Goal: Check status: Check status

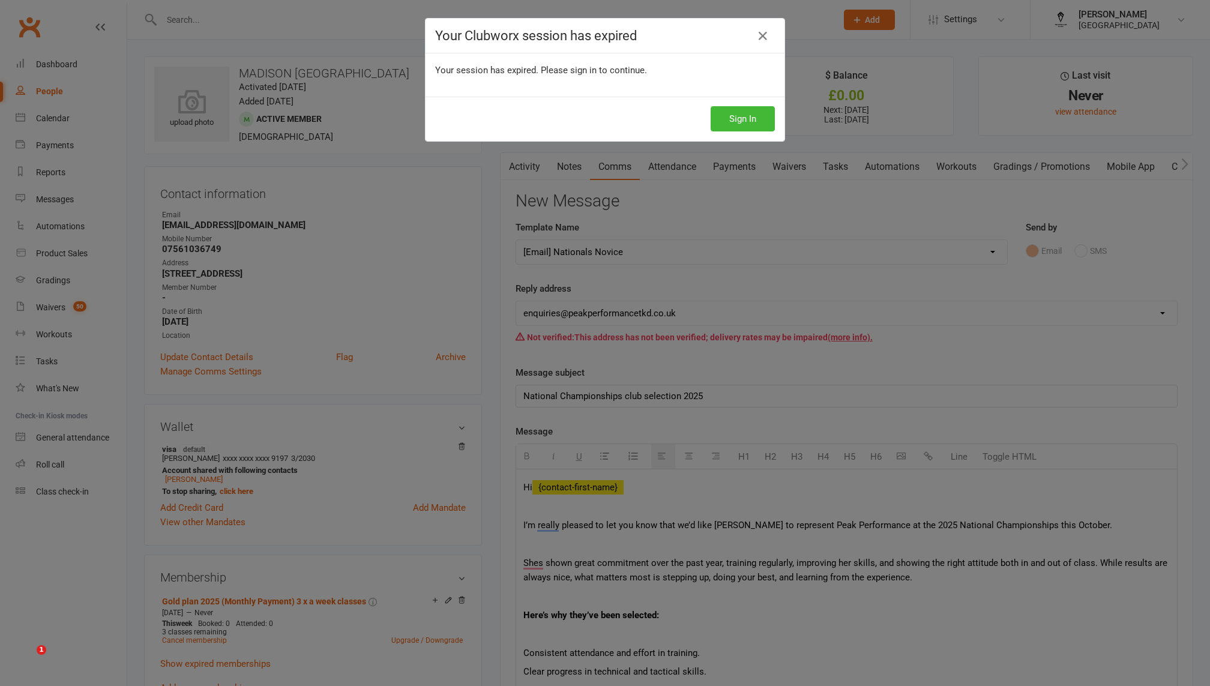
select select "24"
select select "2"
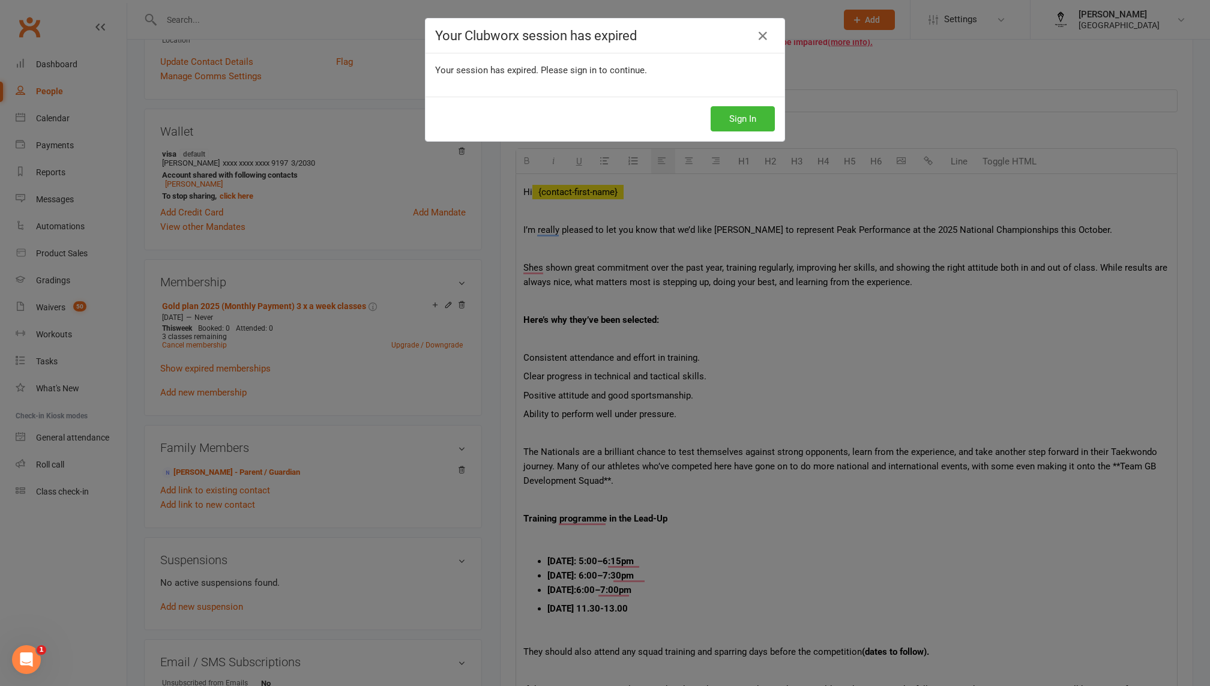
click at [760, 37] on icon at bounding box center [762, 36] width 14 height 14
click at [730, 114] on button "Sign In" at bounding box center [742, 118] width 64 height 25
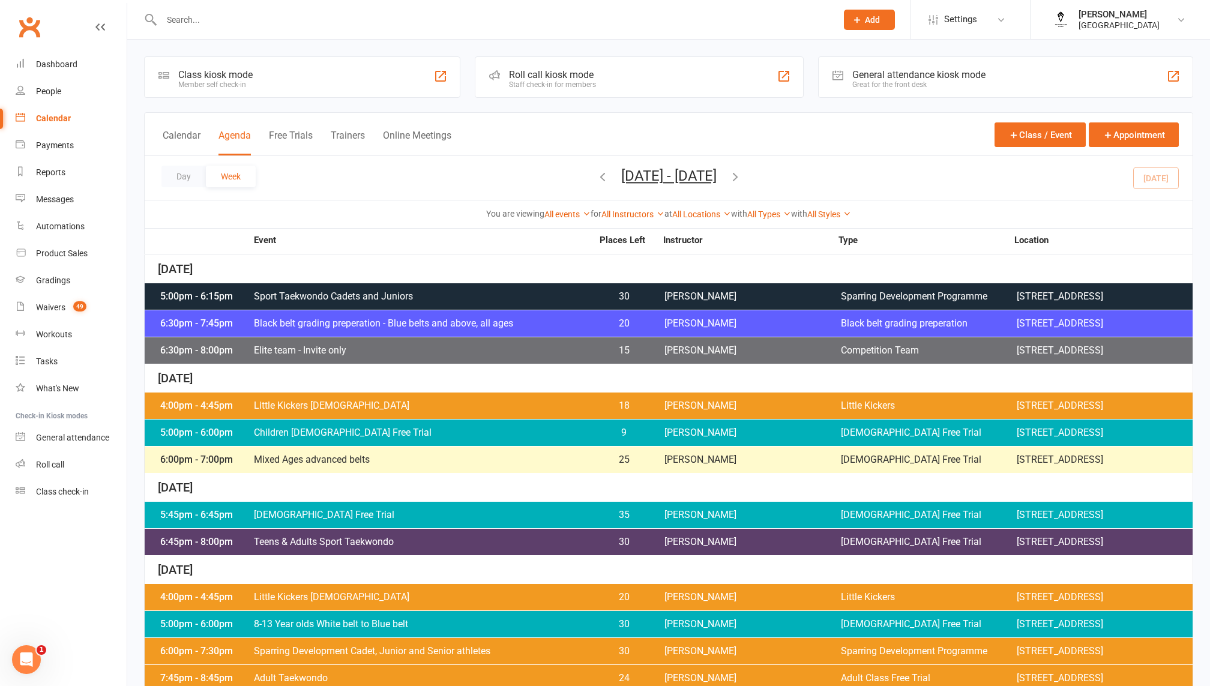
click at [560, 410] on span "Little Kickers 4-7 Years old" at bounding box center [422, 406] width 339 height 10
click at [452, 446] on div "5:00pm - 6:00pm Children 8-13 Years Old Free Trial 9 Jibreel Malik 8-13yrs old …" at bounding box center [669, 432] width 1048 height 26
click at [56, 52] on link "Dashboard" at bounding box center [71, 64] width 111 height 27
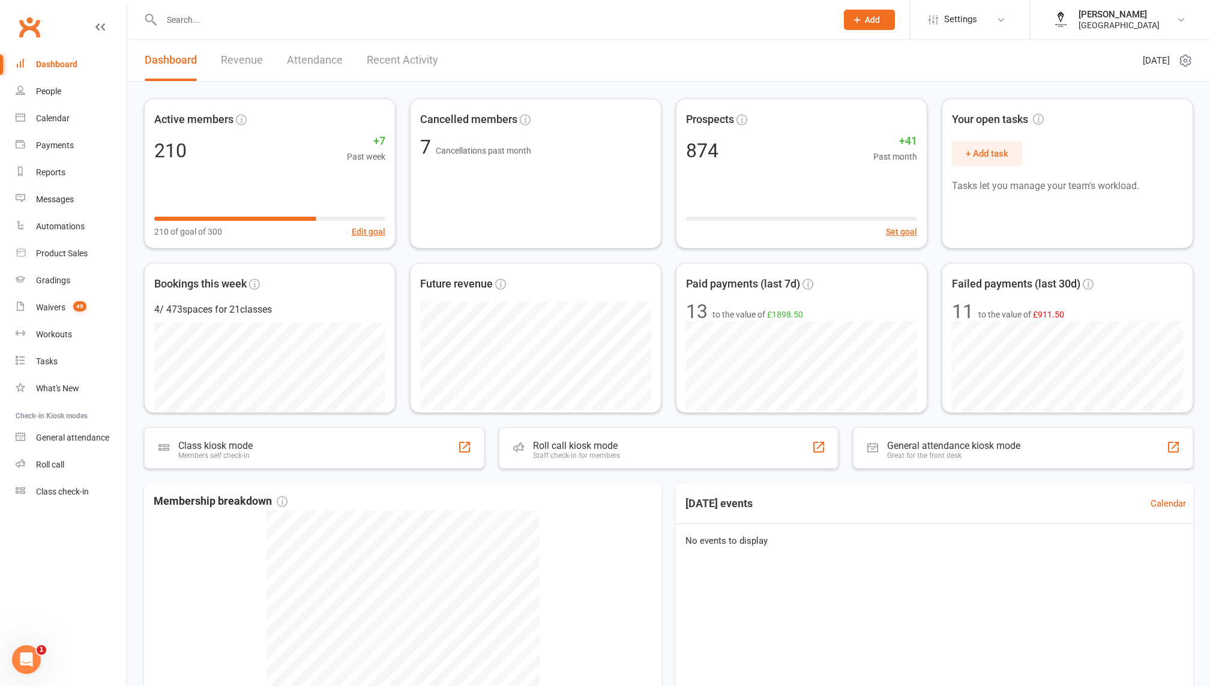
click at [239, 52] on link "Revenue" at bounding box center [242, 60] width 42 height 41
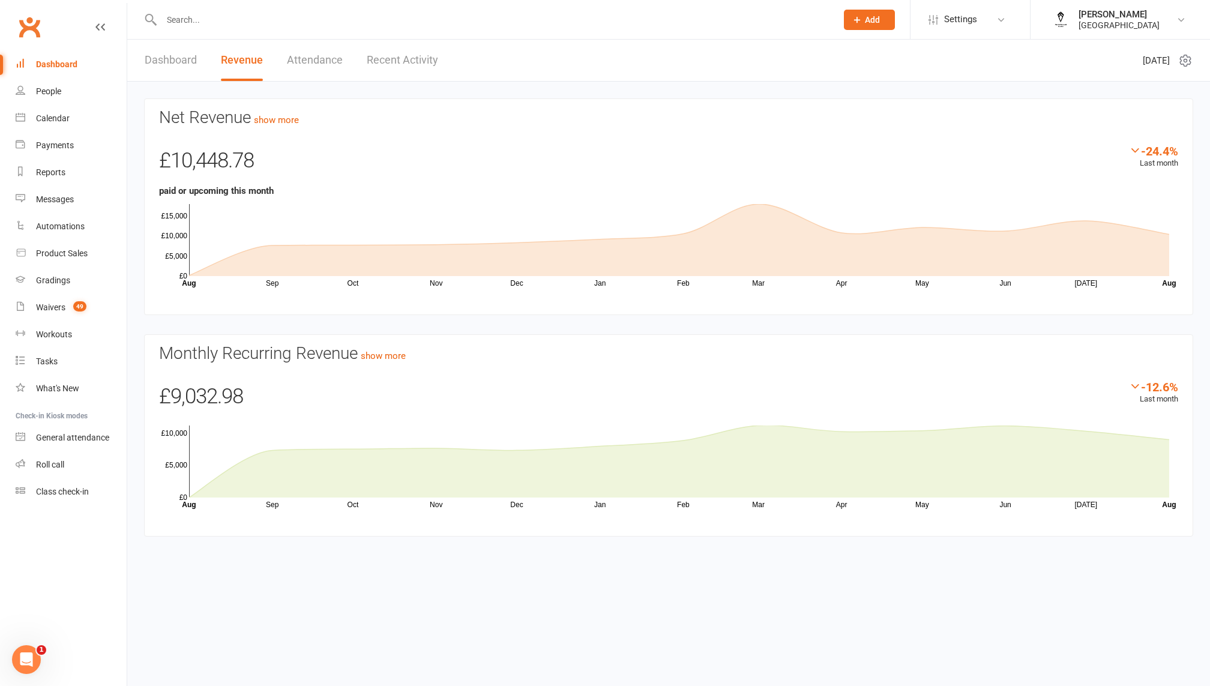
click at [179, 60] on link "Dashboard" at bounding box center [171, 60] width 52 height 41
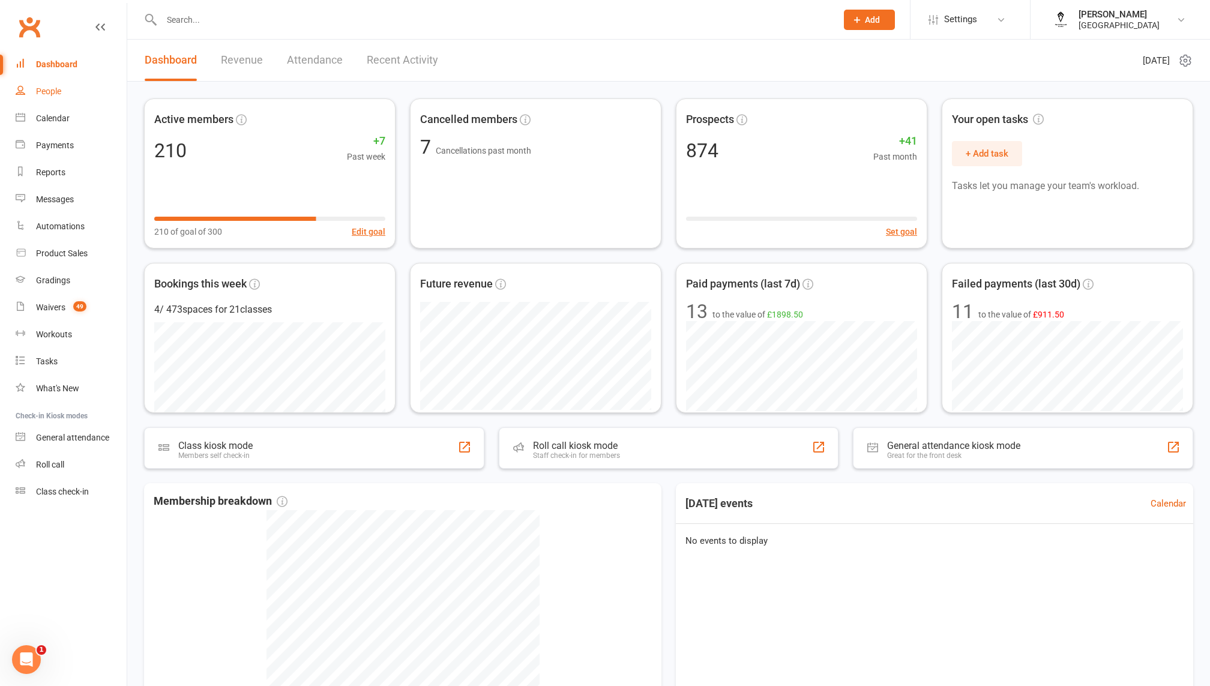
click at [59, 86] on div "People" at bounding box center [48, 91] width 25 height 10
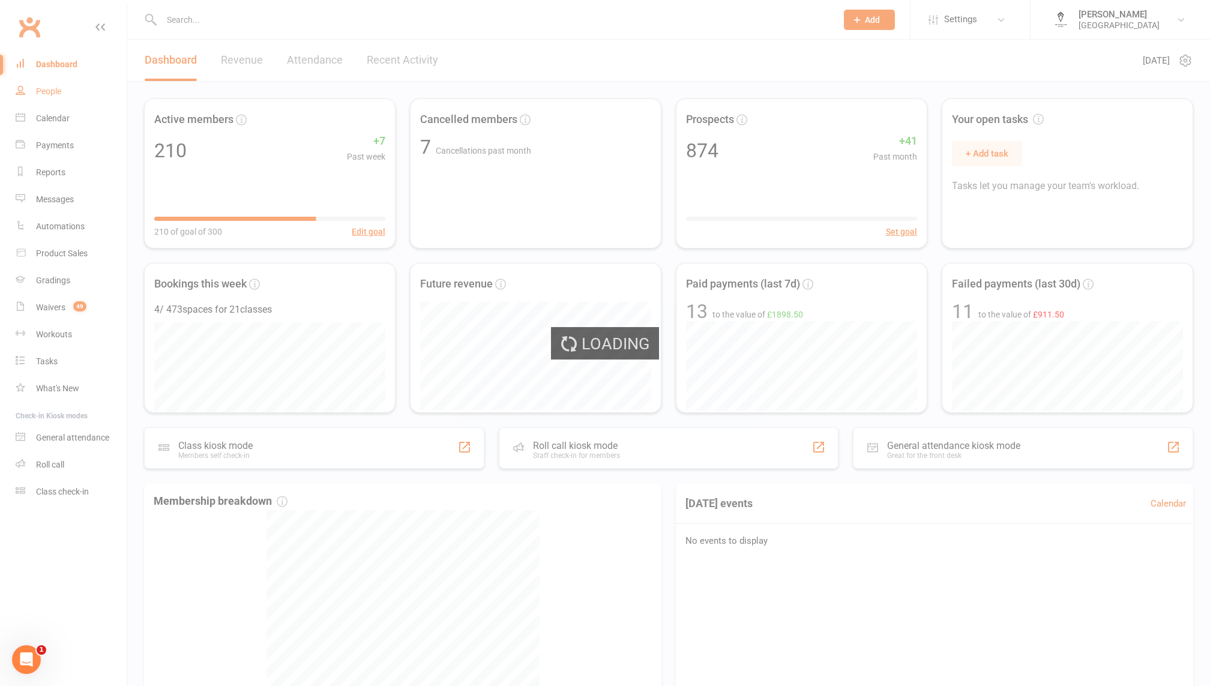
select select "100"
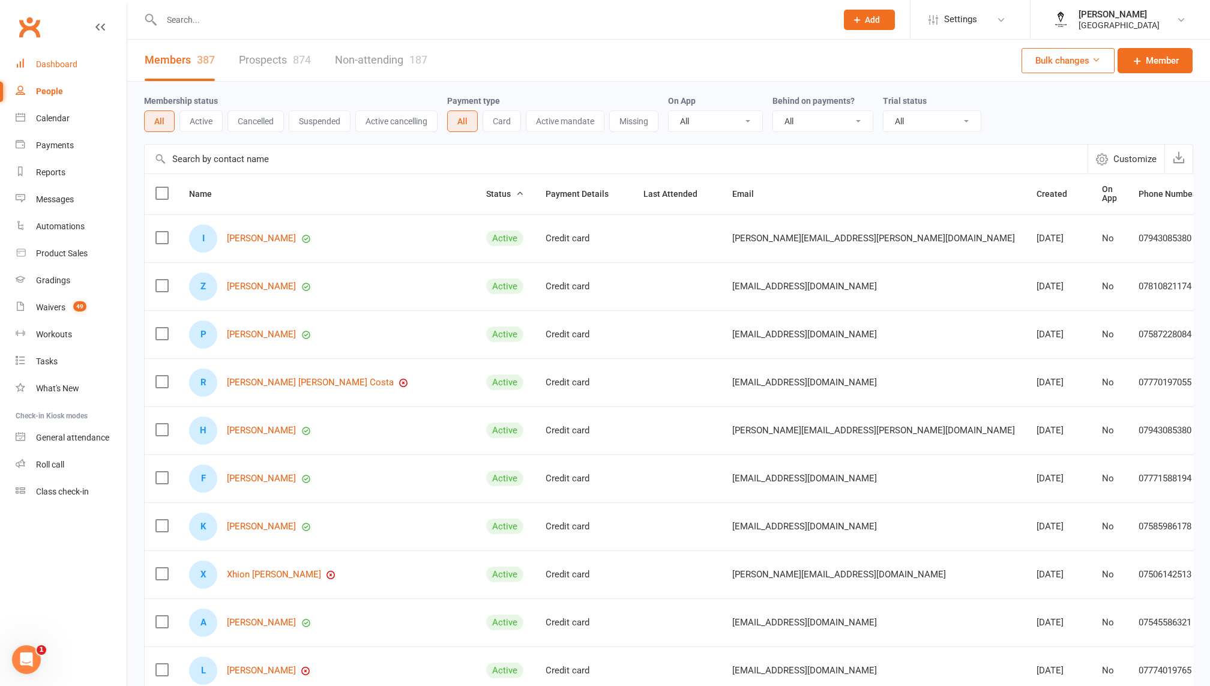
click at [61, 68] on div "Dashboard" at bounding box center [56, 64] width 41 height 10
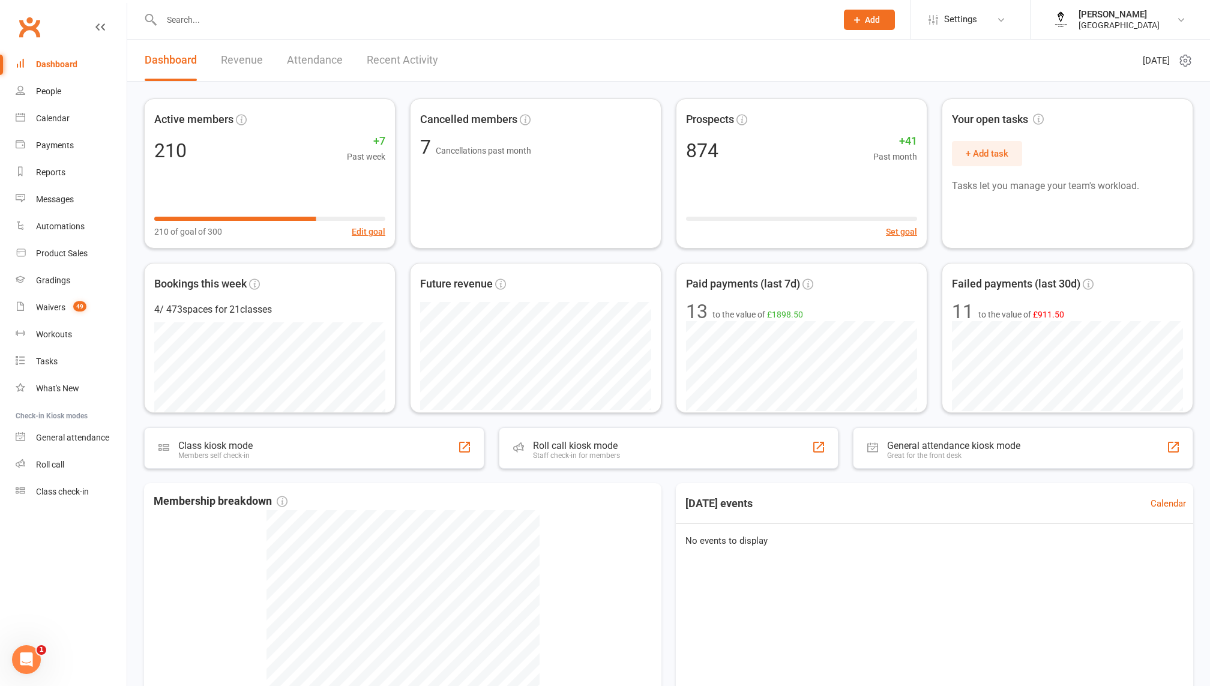
click at [58, 62] on div "Dashboard" at bounding box center [56, 64] width 41 height 10
click at [67, 138] on link "Payments" at bounding box center [71, 145] width 111 height 27
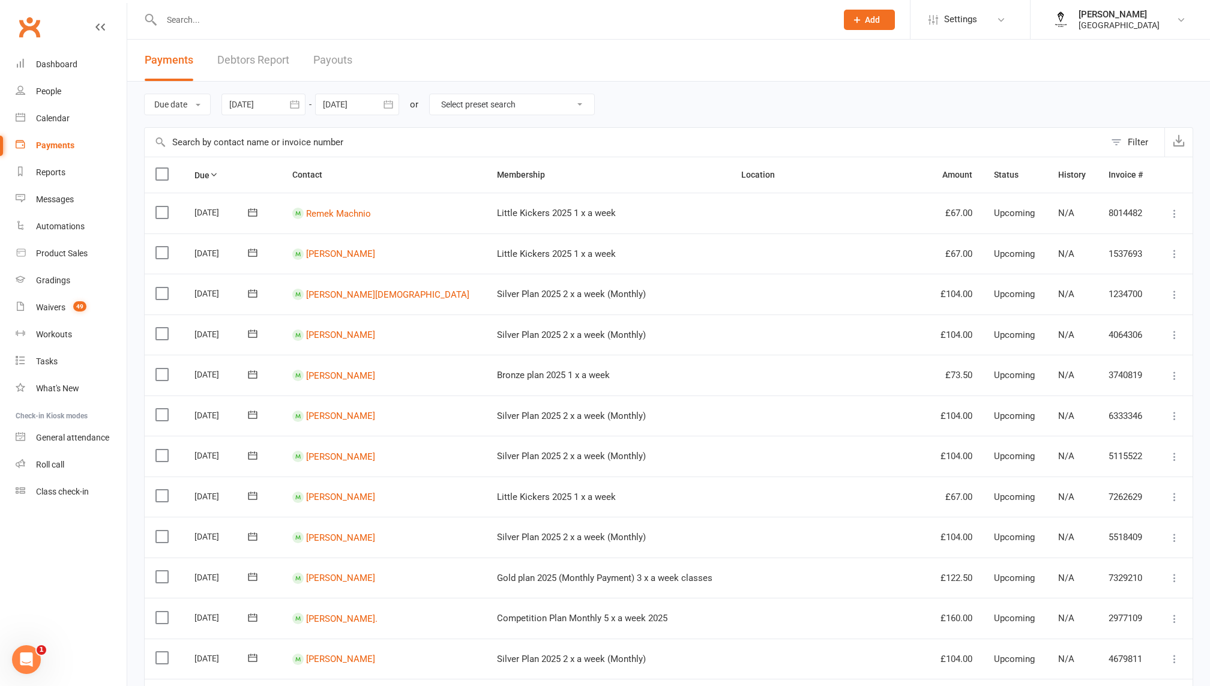
click at [283, 102] on div at bounding box center [263, 105] width 84 height 22
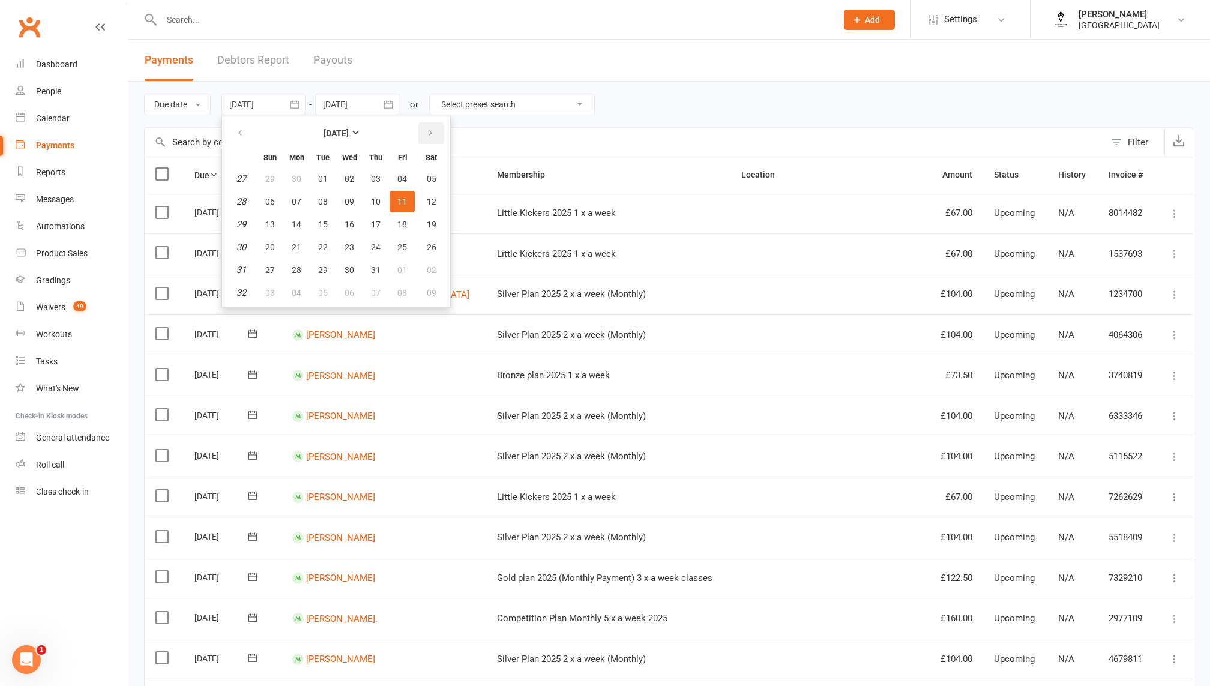
click at [432, 140] on button "button" at bounding box center [431, 133] width 26 height 22
click at [436, 133] on button "button" at bounding box center [431, 133] width 26 height 22
click at [241, 129] on icon "button" at bounding box center [240, 133] width 8 height 10
click at [293, 221] on span "11" at bounding box center [297, 225] width 10 height 10
type input "11 Aug 2025"
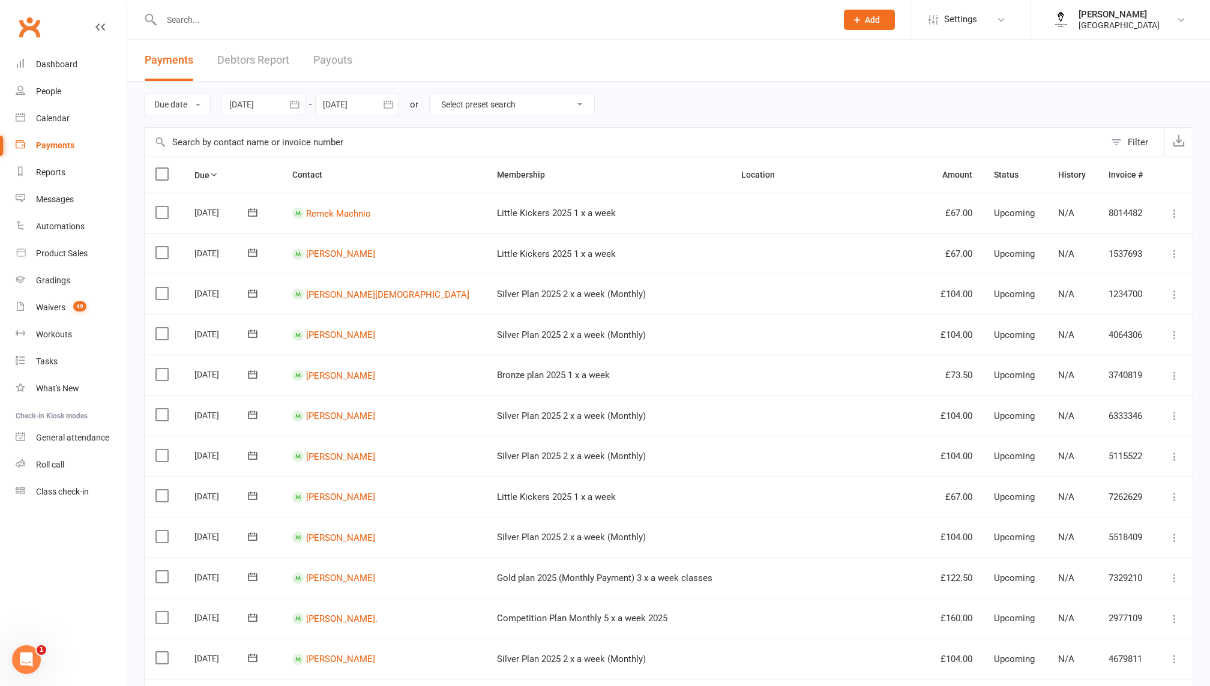
click at [349, 103] on div at bounding box center [357, 105] width 84 height 22
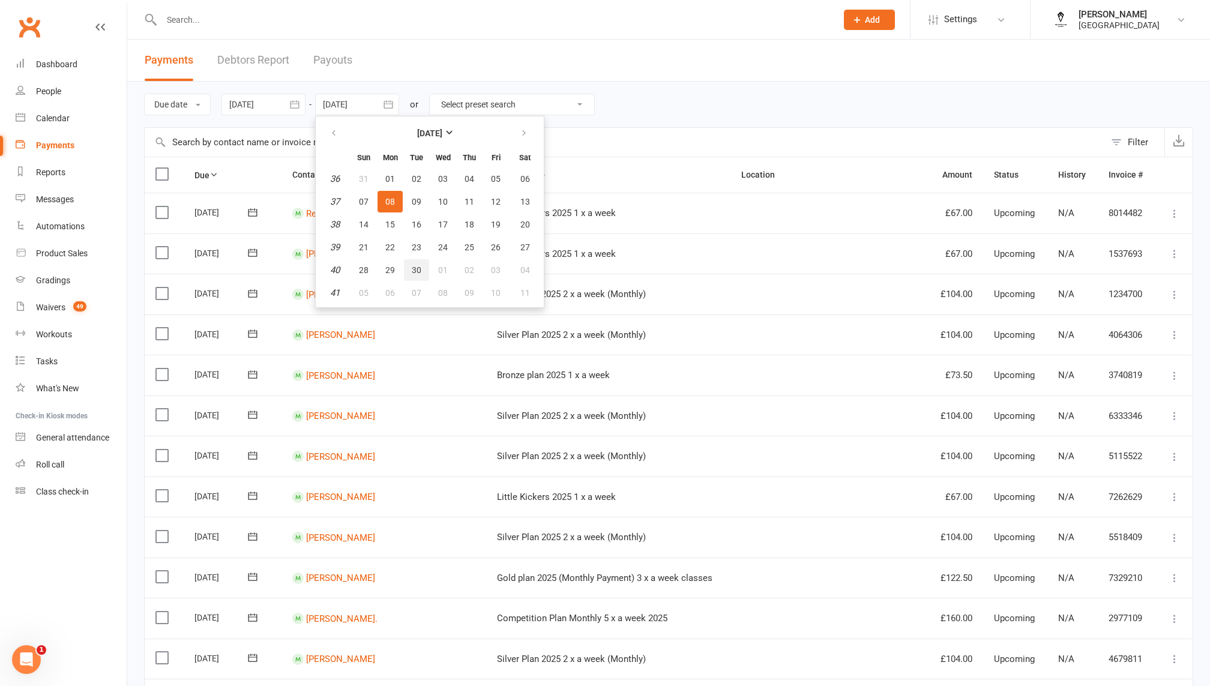
click at [424, 265] on button "30" at bounding box center [416, 270] width 25 height 22
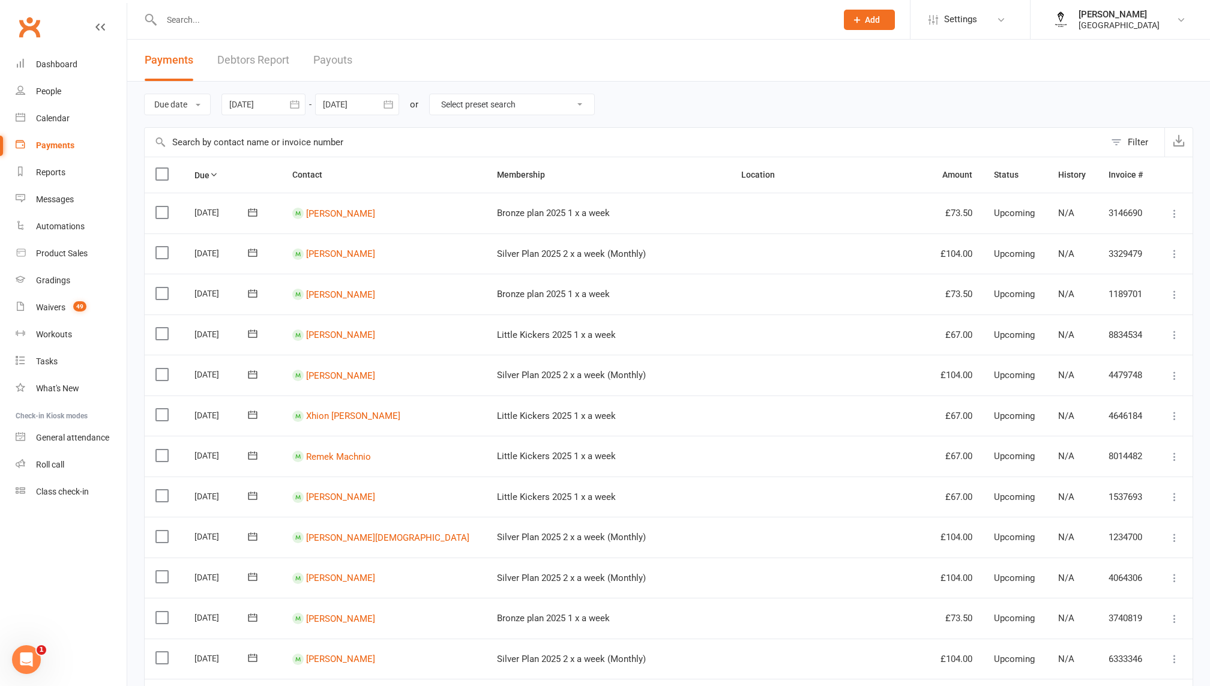
click at [353, 110] on div at bounding box center [357, 105] width 84 height 22
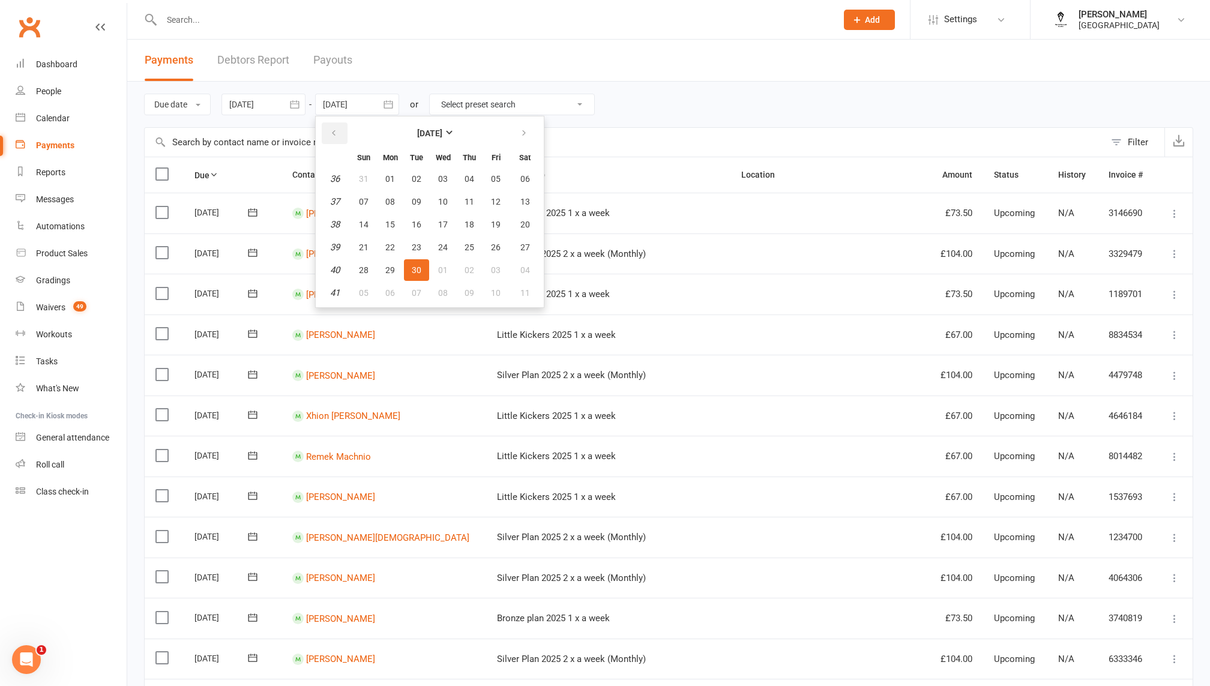
click at [329, 133] on button "button" at bounding box center [335, 133] width 26 height 22
click at [371, 296] on button "31" at bounding box center [363, 293] width 25 height 22
type input "31 Aug 2025"
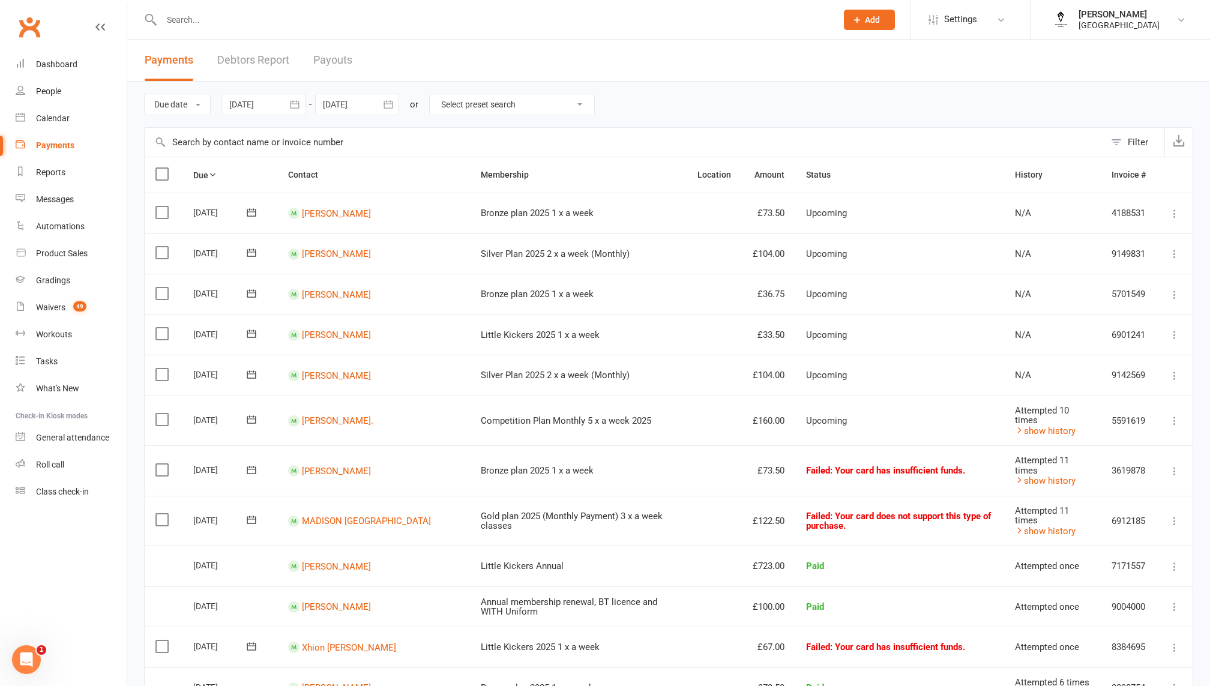
click at [279, 107] on div at bounding box center [263, 105] width 84 height 22
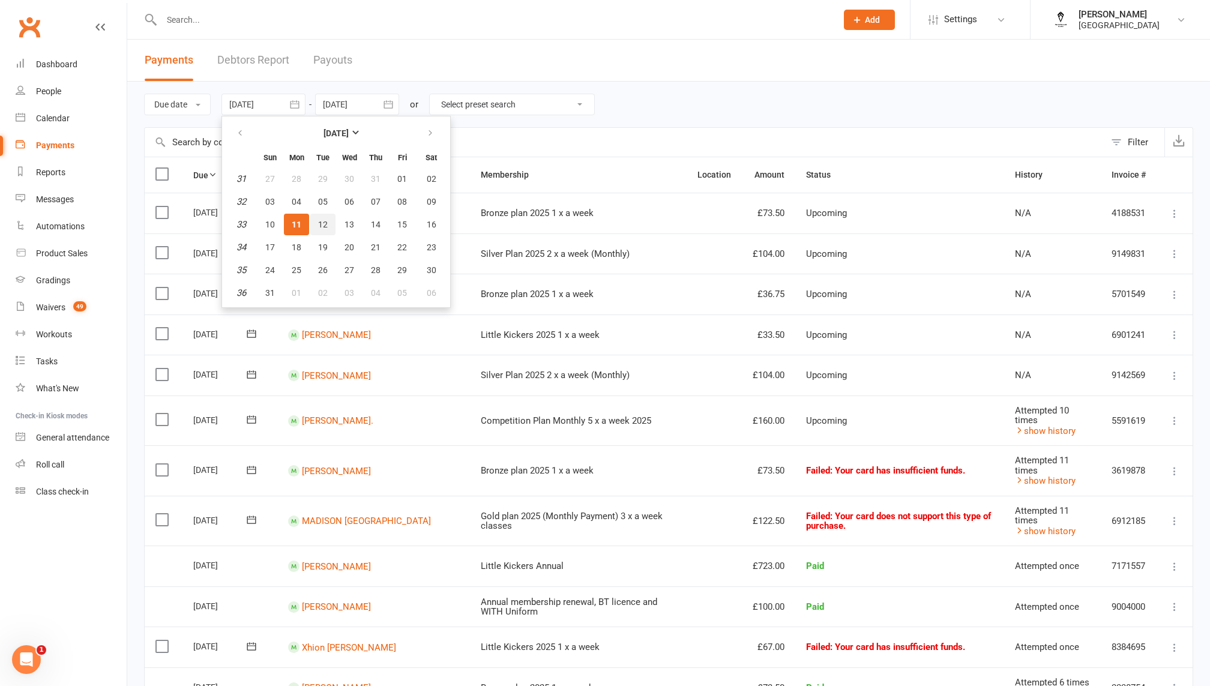
click at [328, 222] on span "12" at bounding box center [323, 225] width 10 height 10
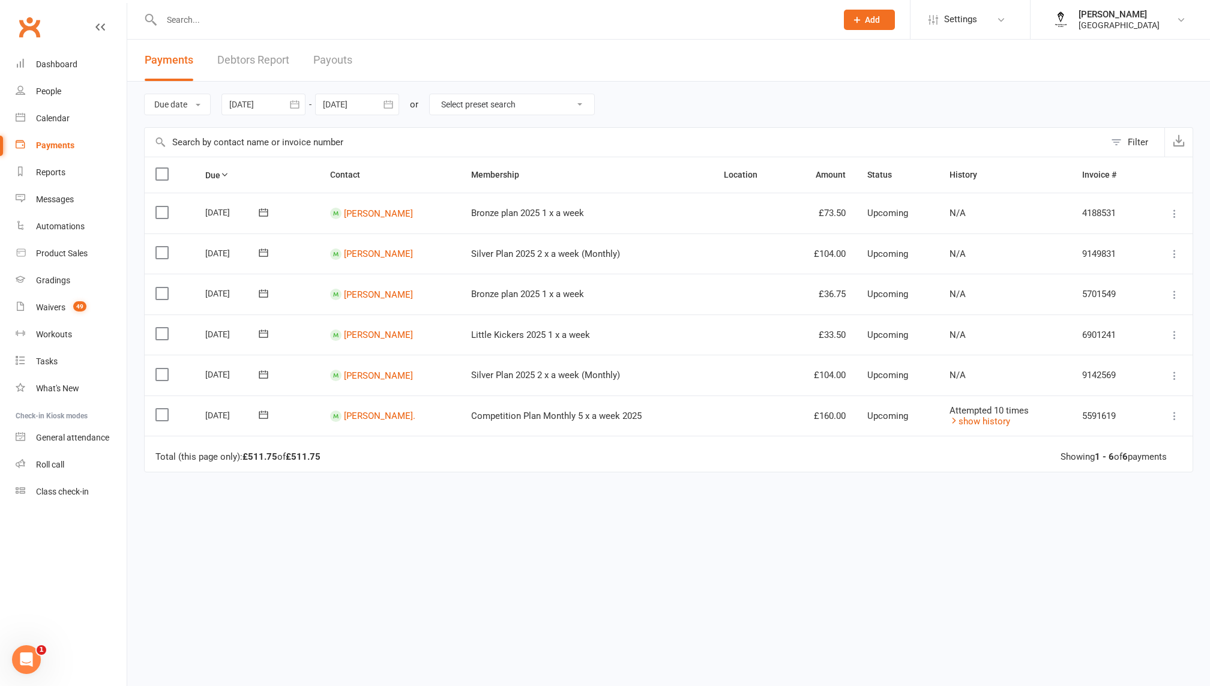
click at [273, 109] on div at bounding box center [263, 105] width 84 height 22
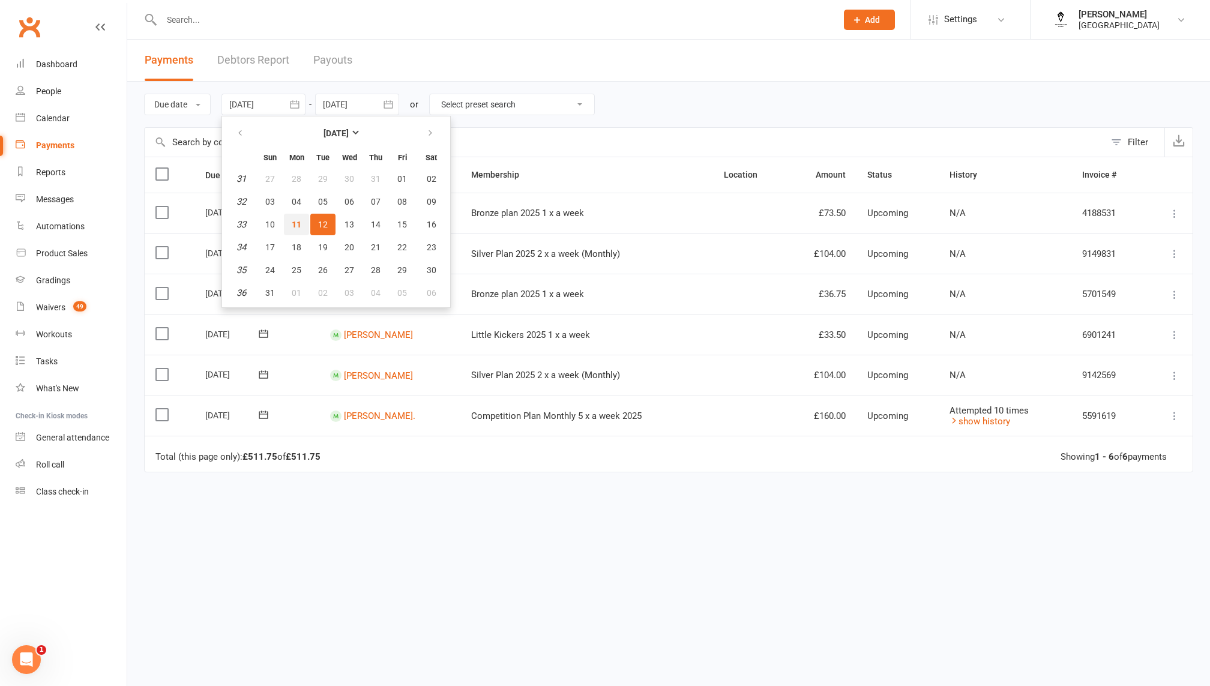
click at [295, 223] on span "11" at bounding box center [297, 225] width 10 height 10
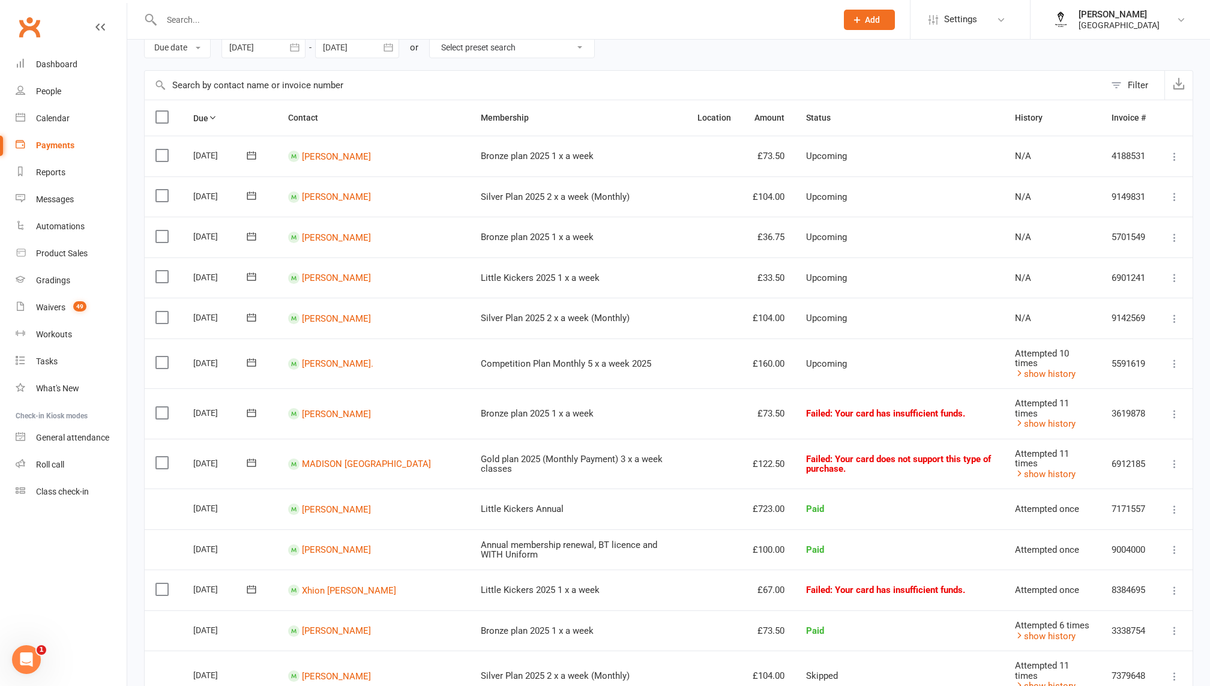
scroll to position [55, 0]
click at [288, 50] on button "button" at bounding box center [295, 49] width 22 height 22
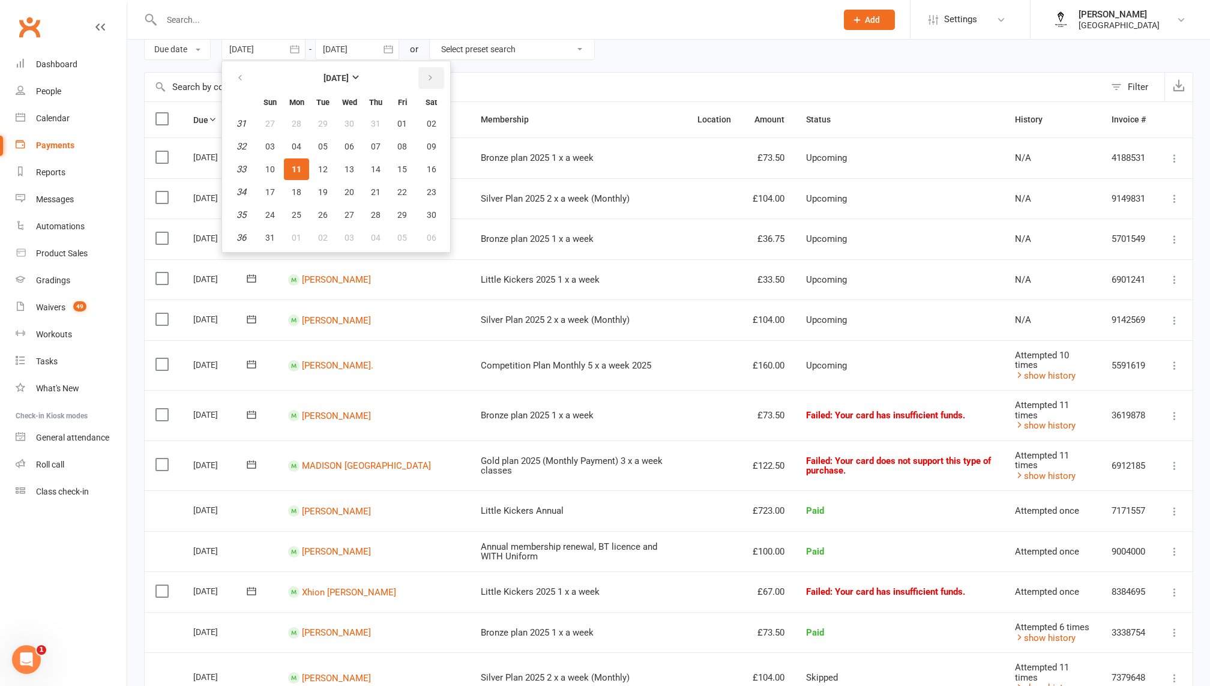
click at [433, 80] on icon "button" at bounding box center [430, 78] width 8 height 10
click at [301, 121] on span "01" at bounding box center [297, 124] width 10 height 10
type input "01 Sep 2025"
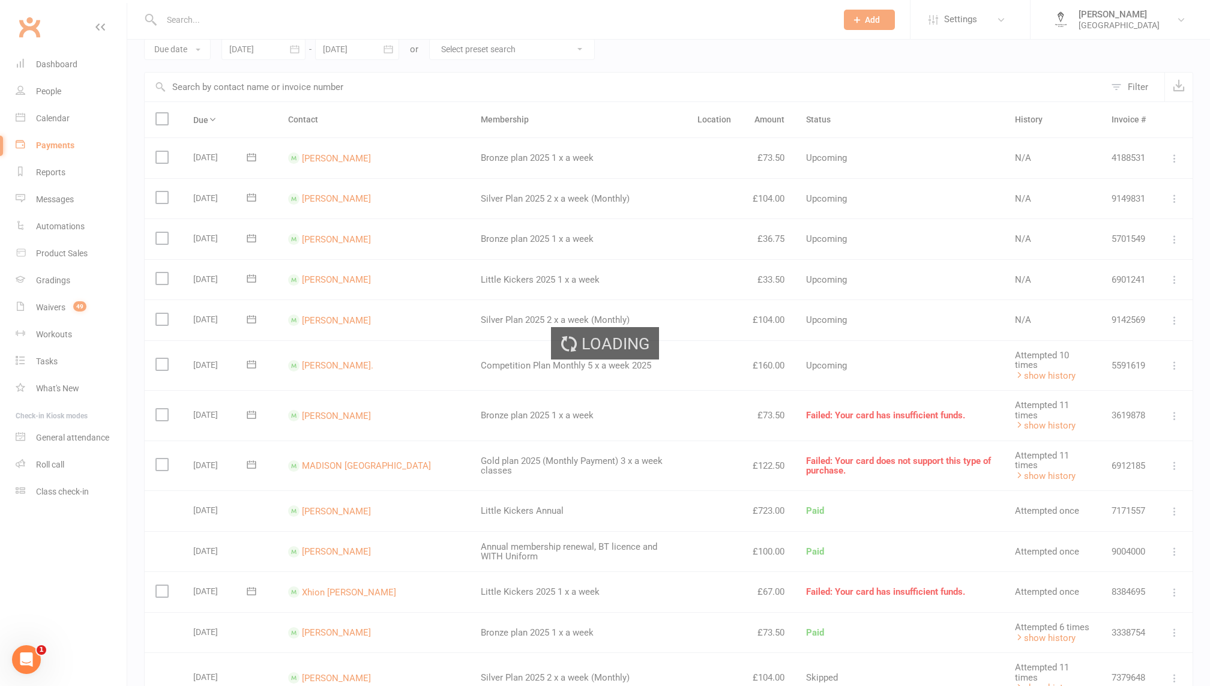
click at [352, 44] on div "Loading" at bounding box center [605, 343] width 1210 height 686
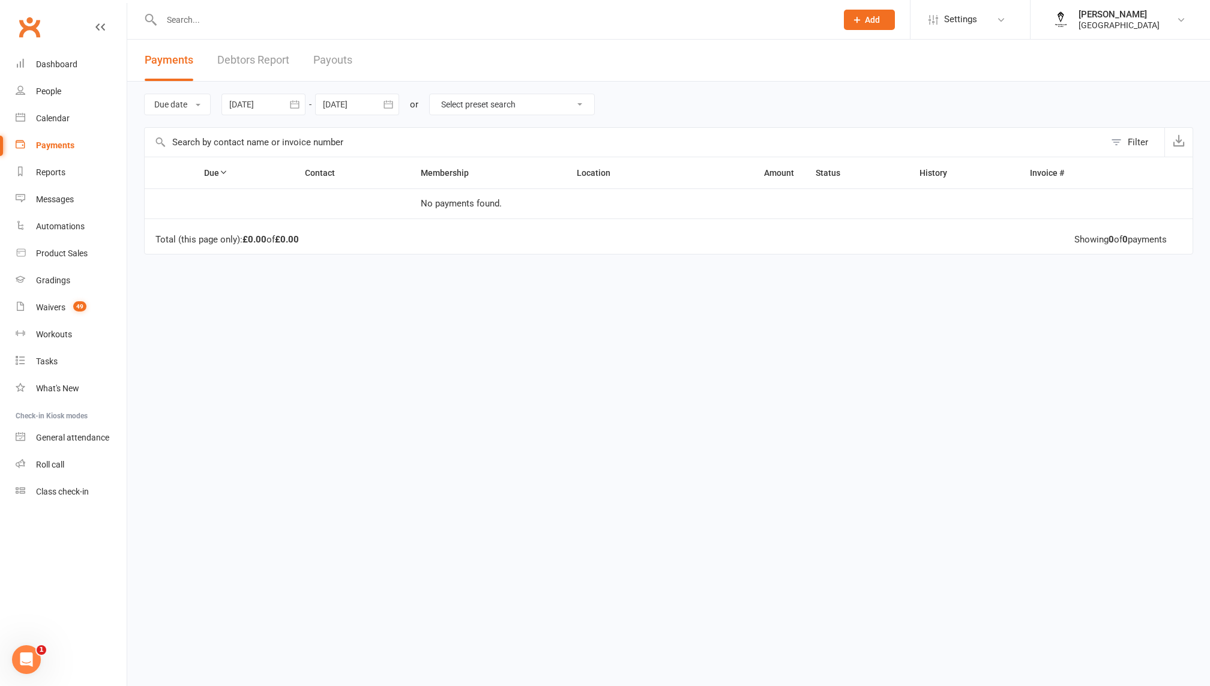
click at [341, 103] on div at bounding box center [357, 105] width 84 height 22
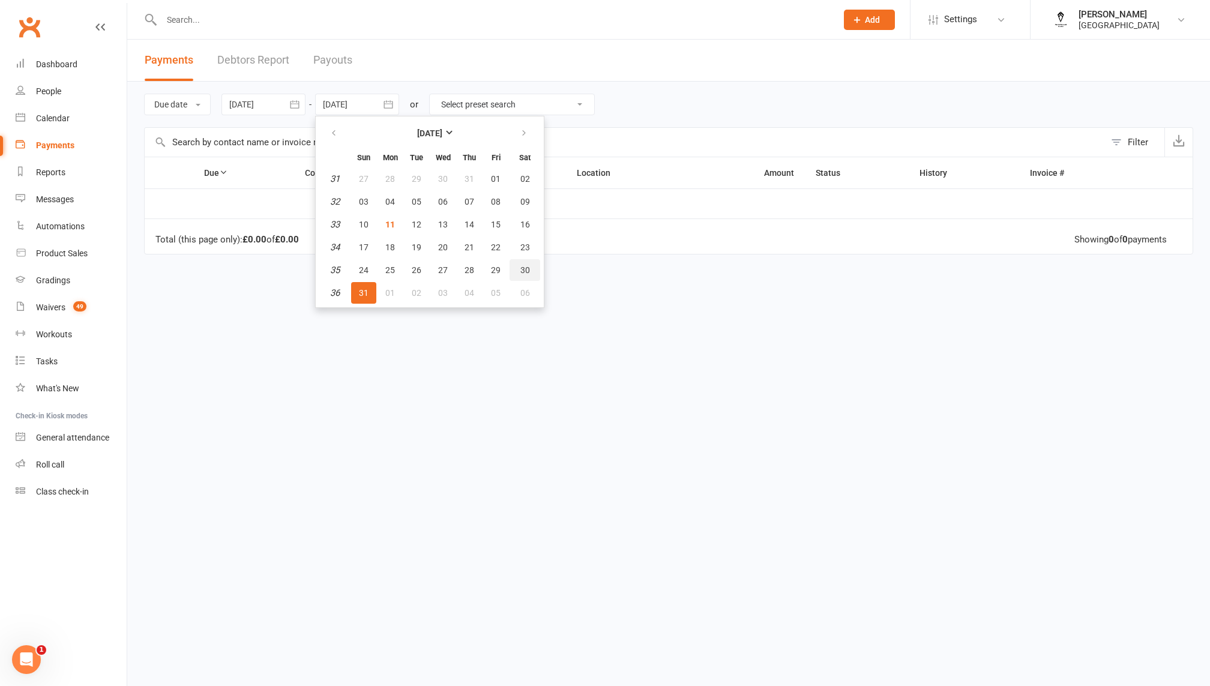
click at [527, 266] on span "30" at bounding box center [525, 270] width 10 height 10
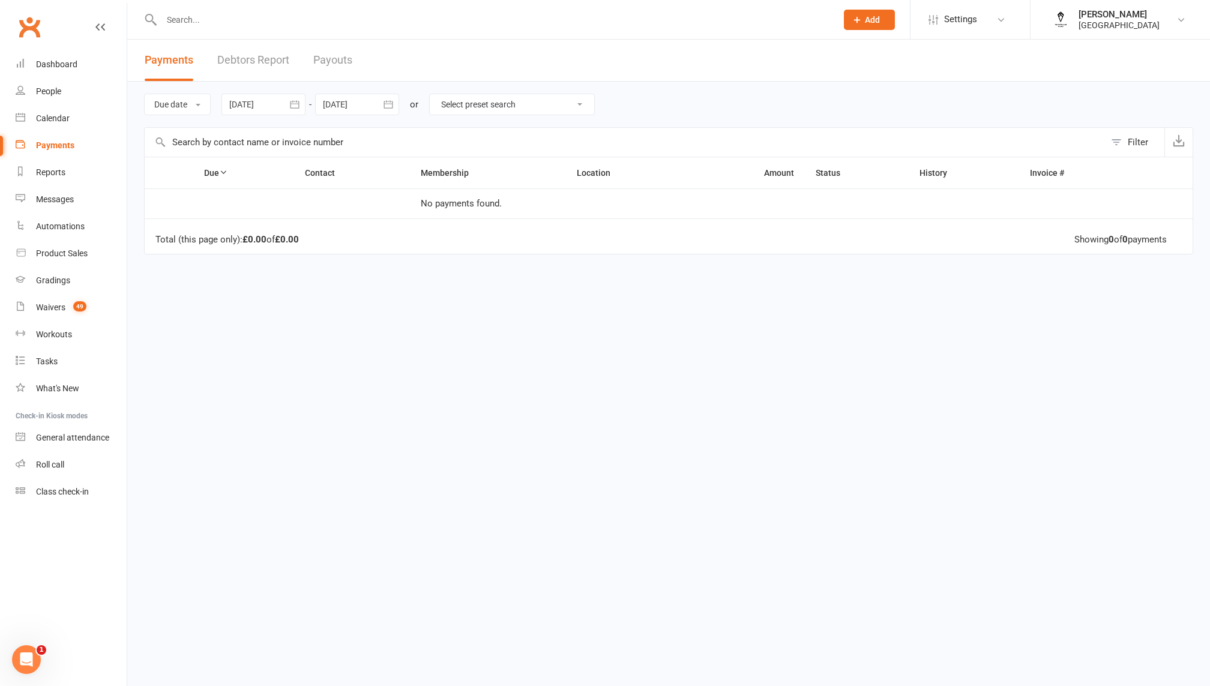
click at [358, 106] on div at bounding box center [357, 105] width 84 height 22
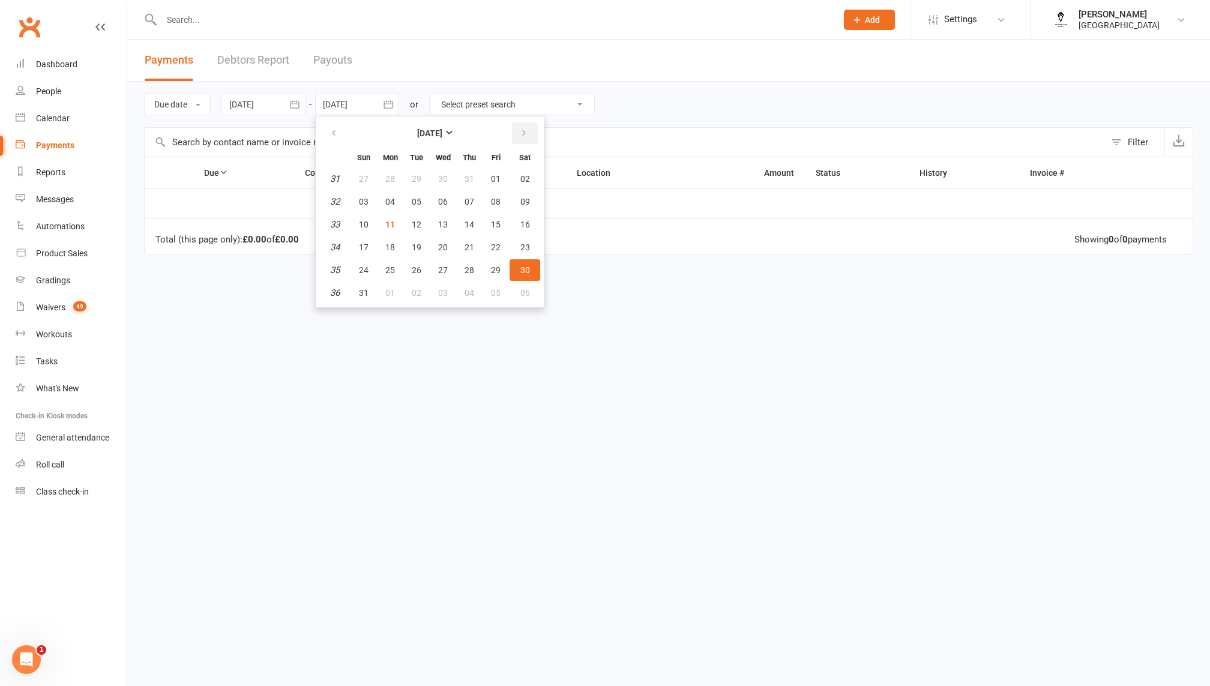
click at [516, 133] on button "button" at bounding box center [525, 133] width 26 height 22
click at [410, 274] on button "30" at bounding box center [416, 270] width 25 height 22
type input "30 Sep 2025"
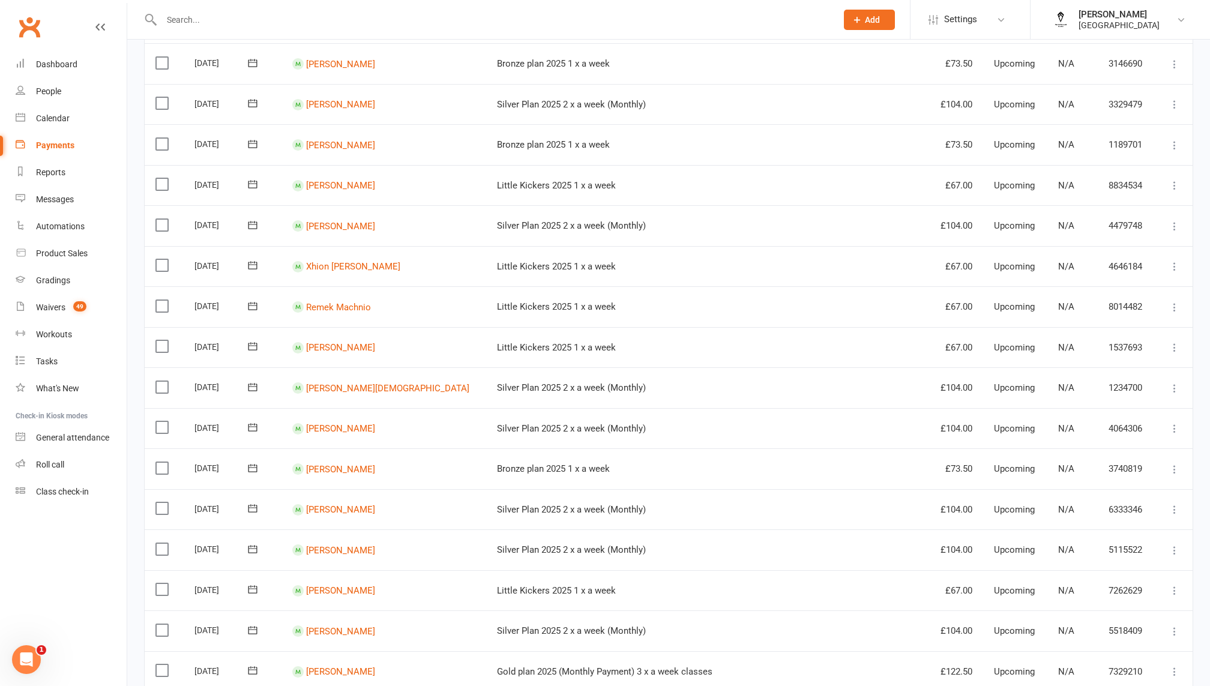
scroll to position [718, 0]
